Goal: Communication & Community: Connect with others

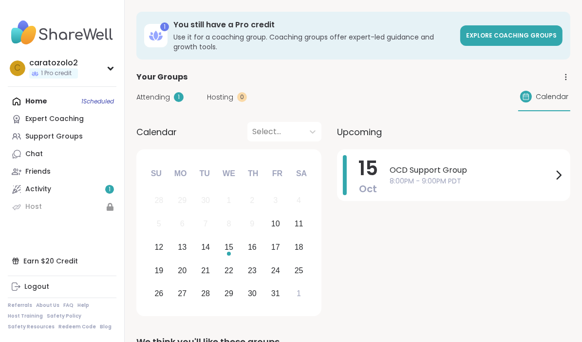
click at [36, 99] on div "Home 1 Scheduled Expert Coaching Support Groups Chat Friends Activity 1 Host" at bounding box center [62, 154] width 109 height 123
click at [56, 133] on div "Support Groups" at bounding box center [54, 137] width 58 height 10
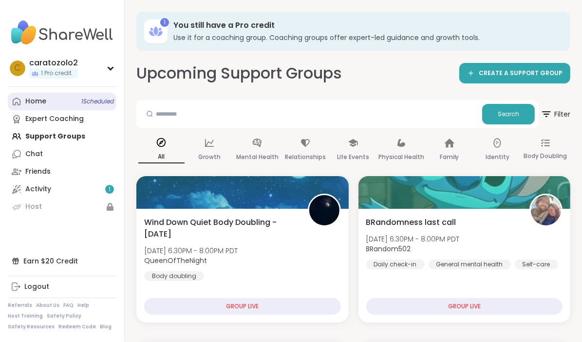
click at [32, 100] on div "Home 1 Scheduled" at bounding box center [35, 101] width 21 height 10
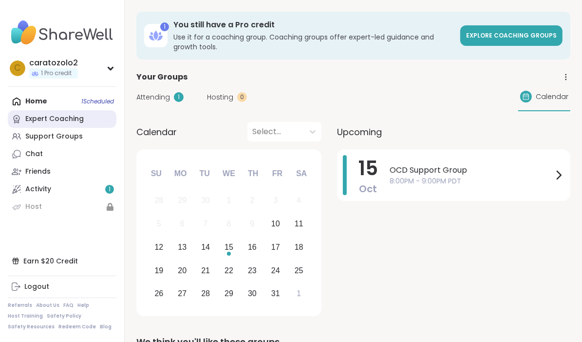
click at [63, 117] on div "Expert Coaching" at bounding box center [54, 119] width 58 height 10
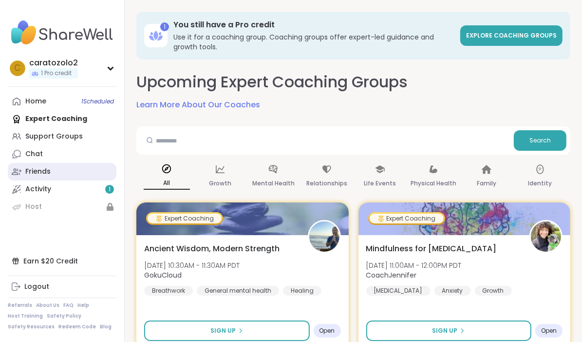
click at [42, 170] on div "Friends" at bounding box center [37, 172] width 25 height 10
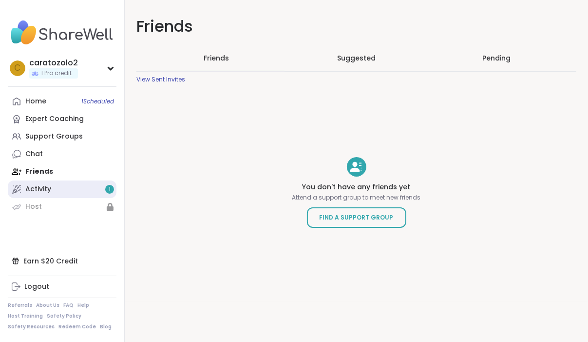
click at [42, 186] on div "Activity 1" at bounding box center [38, 189] width 26 height 10
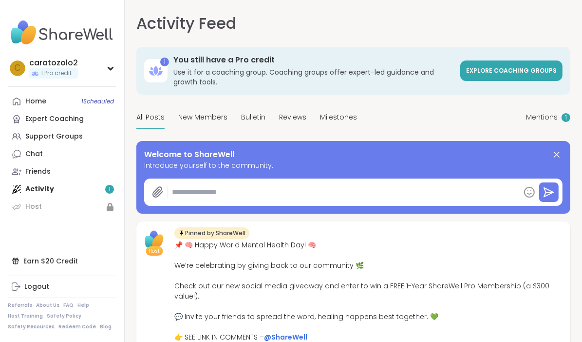
click at [178, 193] on textarea at bounding box center [344, 191] width 352 height 19
click at [39, 153] on div "Chat" at bounding box center [34, 154] width 18 height 10
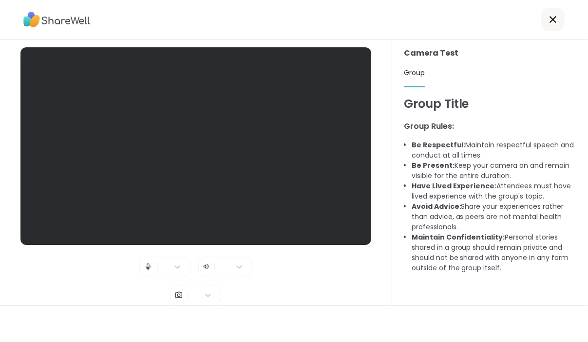
click at [410, 72] on span "Group" at bounding box center [414, 73] width 21 height 10
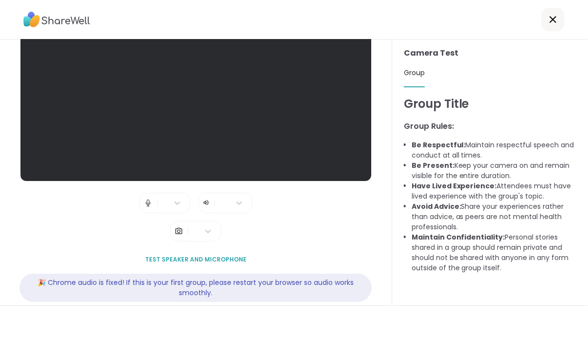
scroll to position [76, 0]
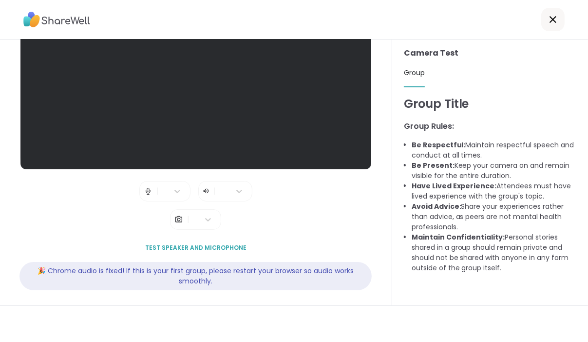
click at [193, 243] on span "Test speaker and microphone" at bounding box center [195, 247] width 101 height 9
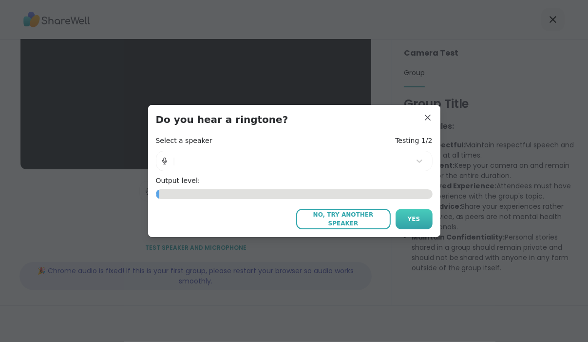
click at [411, 217] on span "Yes" at bounding box center [414, 218] width 13 height 9
click at [408, 216] on span "Yes" at bounding box center [414, 218] width 13 height 9
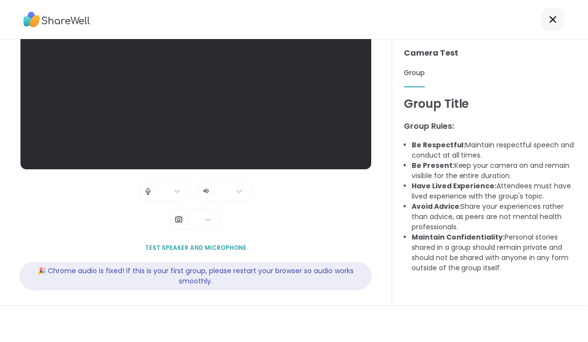
scroll to position [0, 0]
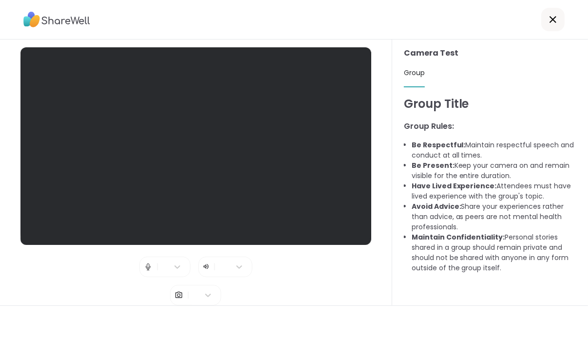
click at [144, 262] on img at bounding box center [148, 266] width 9 height 19
click at [173, 262] on icon at bounding box center [178, 267] width 10 height 10
click at [235, 262] on icon at bounding box center [239, 267] width 10 height 10
click at [547, 16] on icon at bounding box center [553, 20] width 12 height 12
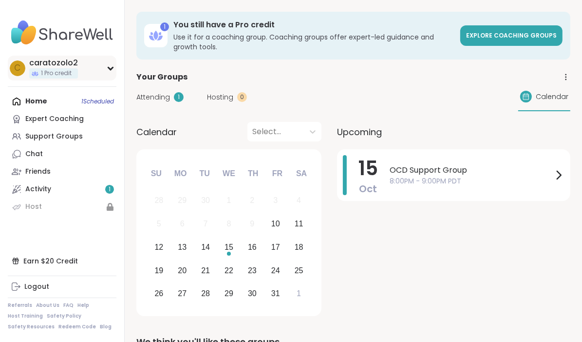
click at [109, 64] on div "c caratozolo2 1 Pro credit" at bounding box center [62, 68] width 109 height 25
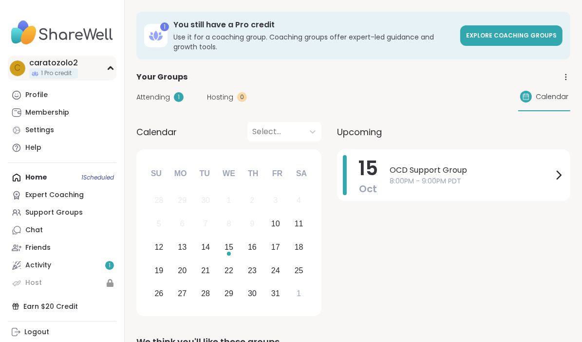
click at [109, 66] on icon at bounding box center [111, 68] width 8 height 5
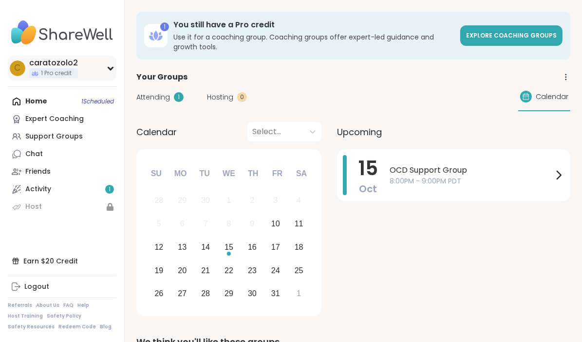
click at [113, 67] on icon at bounding box center [110, 68] width 4 height 2
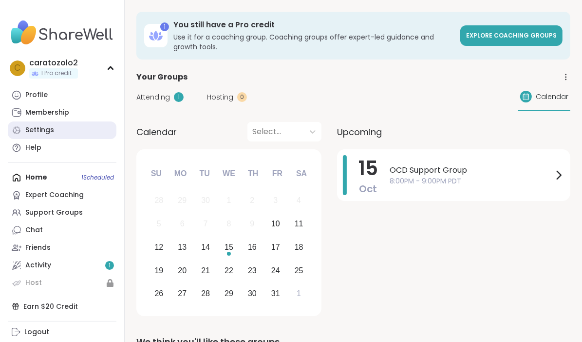
click at [42, 128] on div "Settings" at bounding box center [39, 130] width 29 height 10
select select "**"
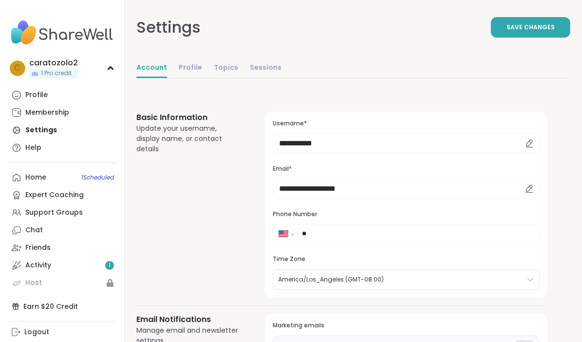
click at [309, 232] on input "**" at bounding box center [417, 234] width 231 height 10
click at [320, 235] on input "**" at bounding box center [417, 234] width 231 height 10
click at [150, 66] on link "Account" at bounding box center [151, 67] width 31 height 19
click at [191, 64] on link "Profile" at bounding box center [190, 67] width 23 height 19
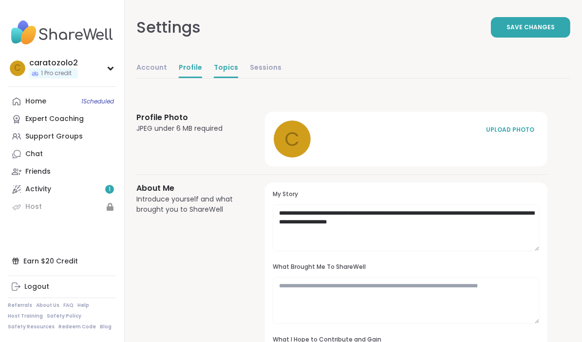
click at [226, 63] on link "Topics" at bounding box center [226, 67] width 24 height 19
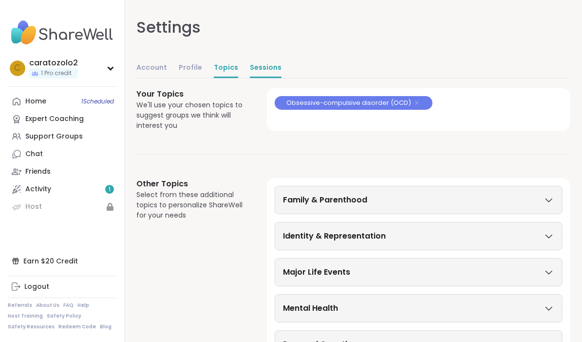
click at [261, 64] on link "Sessions" at bounding box center [266, 67] width 32 height 19
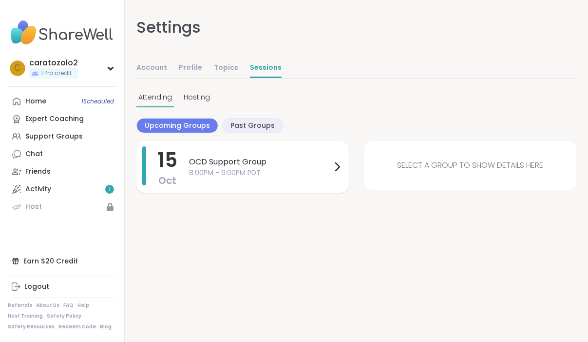
drag, startPoint x: 143, startPoint y: 171, endPoint x: 142, endPoint y: 156, distance: 14.1
click at [144, 155] on div at bounding box center [144, 165] width 4 height 39
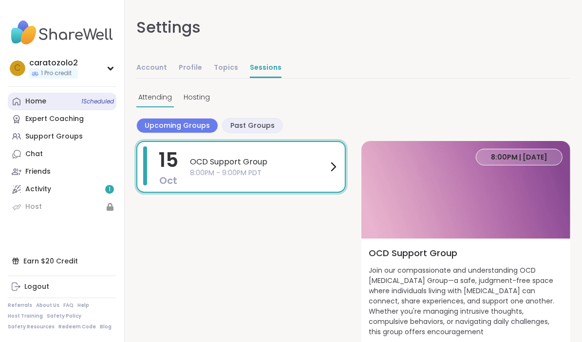
click at [43, 100] on div "Home 1 Scheduled" at bounding box center [35, 101] width 21 height 10
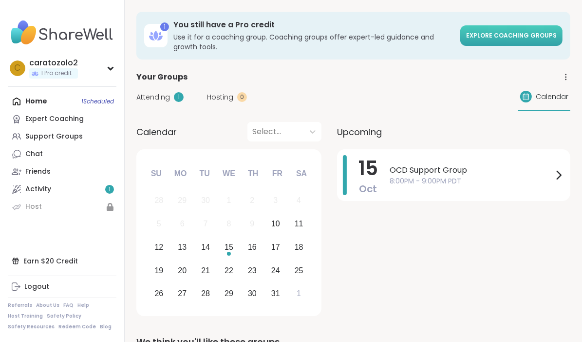
click at [488, 34] on span "Explore Coaching Groups" at bounding box center [511, 35] width 91 height 8
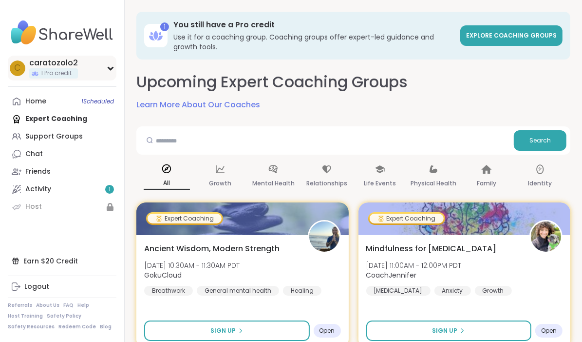
click at [106, 65] on div "c caratozolo2 1 Pro credit" at bounding box center [62, 68] width 109 height 25
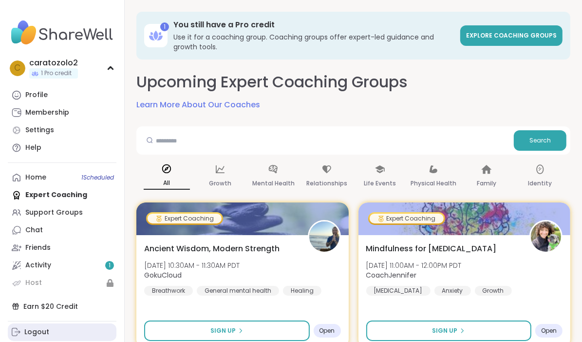
click at [39, 329] on div "Logout" at bounding box center [36, 332] width 25 height 10
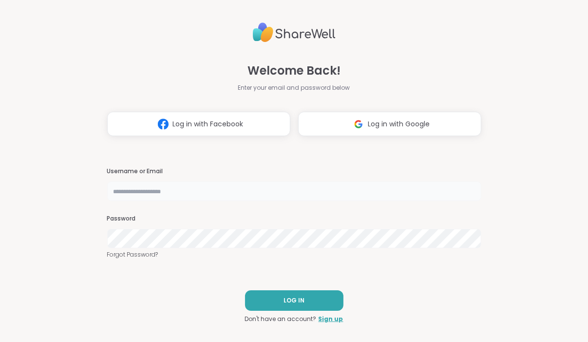
click at [134, 187] on input "text" at bounding box center [294, 190] width 374 height 19
click at [199, 120] on span "Log in with Facebook" at bounding box center [208, 124] width 71 height 10
click at [125, 192] on input "text" at bounding box center [294, 190] width 374 height 19
type input "**********"
